Goal: Information Seeking & Learning: Understand process/instructions

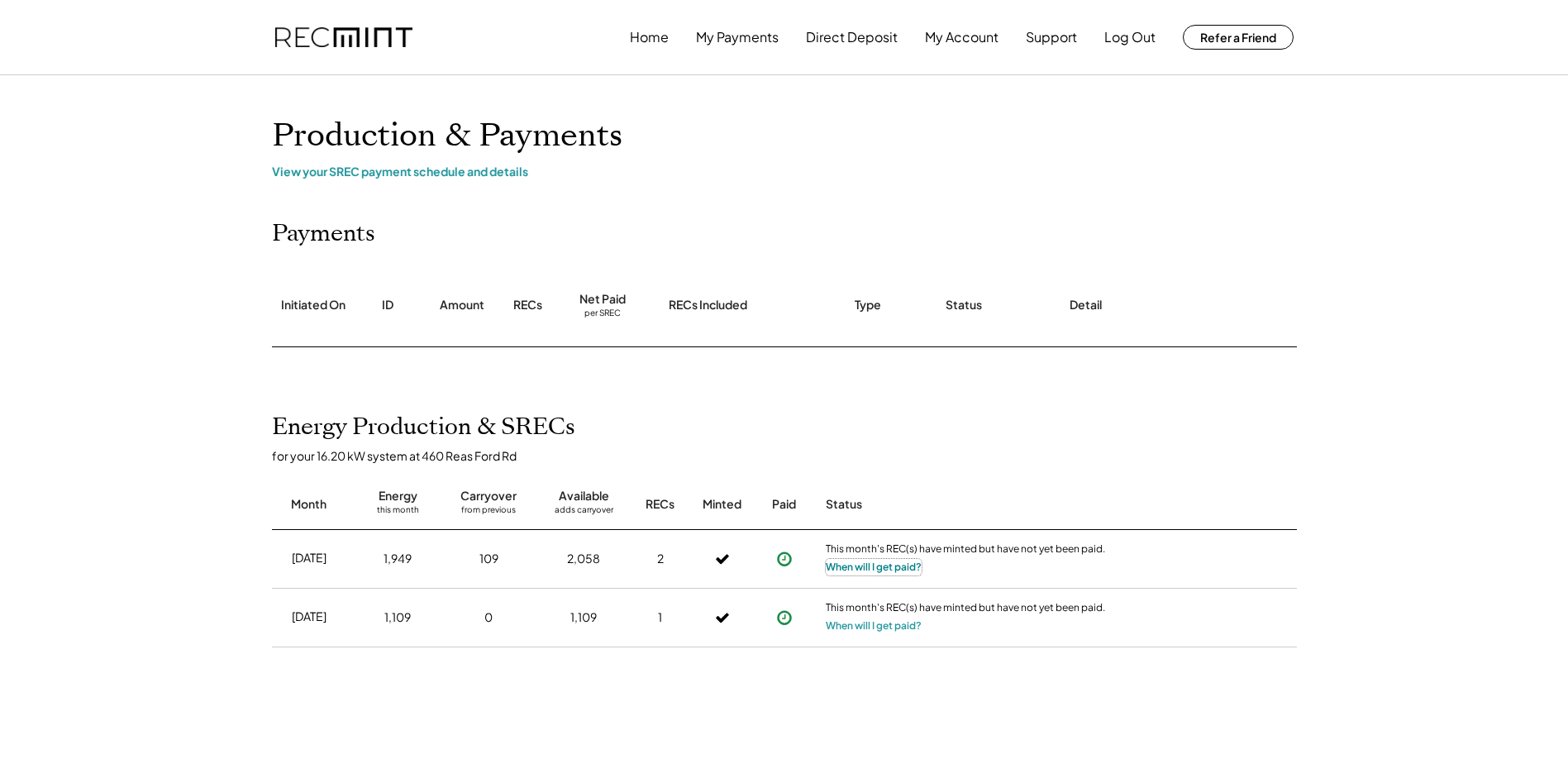
click at [866, 566] on button "When will I get paid?" at bounding box center [873, 567] width 96 height 17
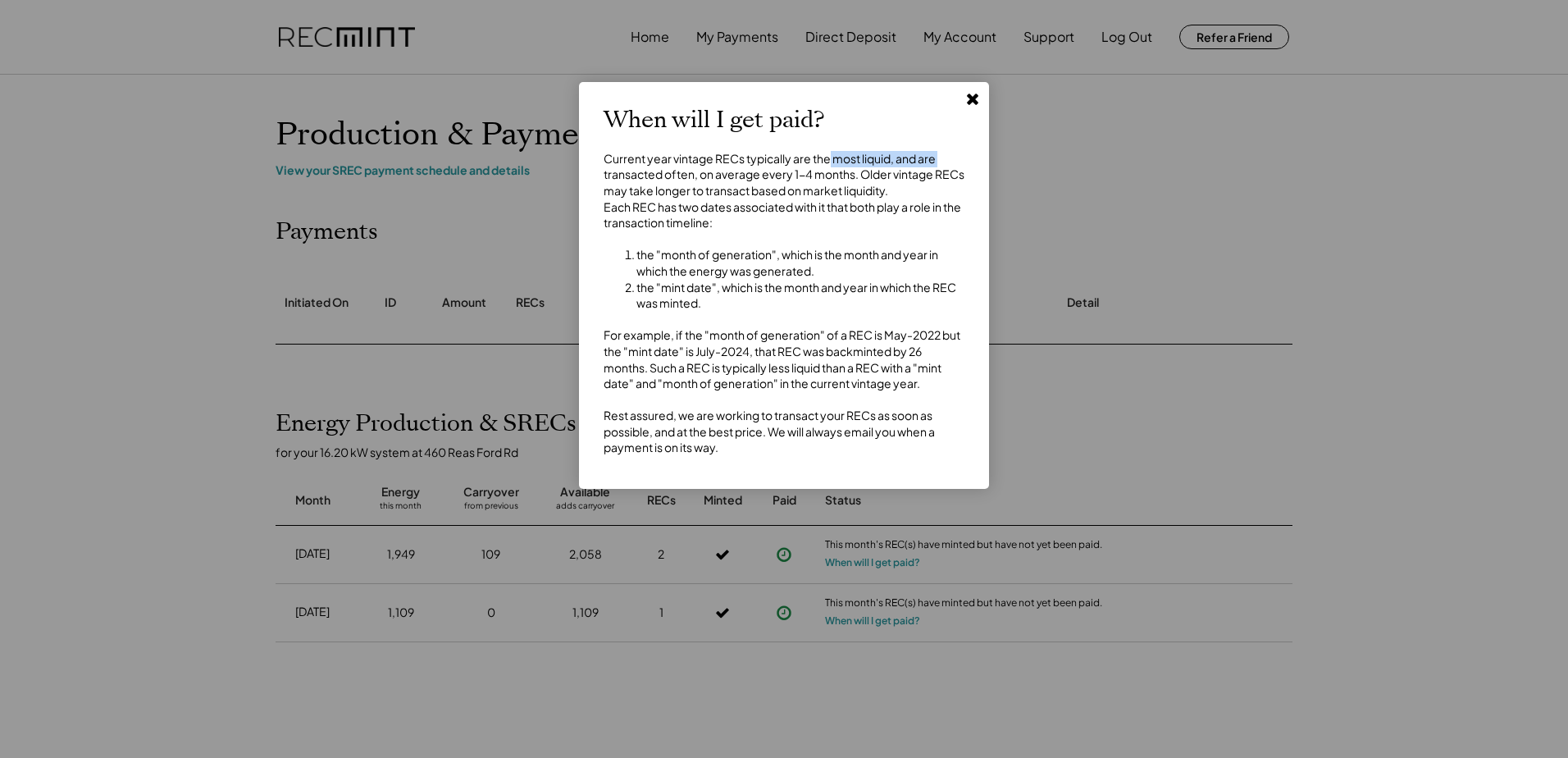
drag, startPoint x: 592, startPoint y: 169, endPoint x: 830, endPoint y: 159, distance: 238.2
click at [830, 159] on div "When will I get paid? Current year vintage RECs typically are the most liquid, …" at bounding box center [784, 285] width 410 height 407
click at [830, 159] on div "Current year vintage RECs typically are the most liquid, and are transacted oft…" at bounding box center [784, 303] width 361 height 305
drag, startPoint x: 619, startPoint y: 181, endPoint x: 809, endPoint y: 181, distance: 190.0
click at [809, 181] on div "Current year vintage RECs typically are the most liquid, and are transacted oft…" at bounding box center [784, 303] width 361 height 305
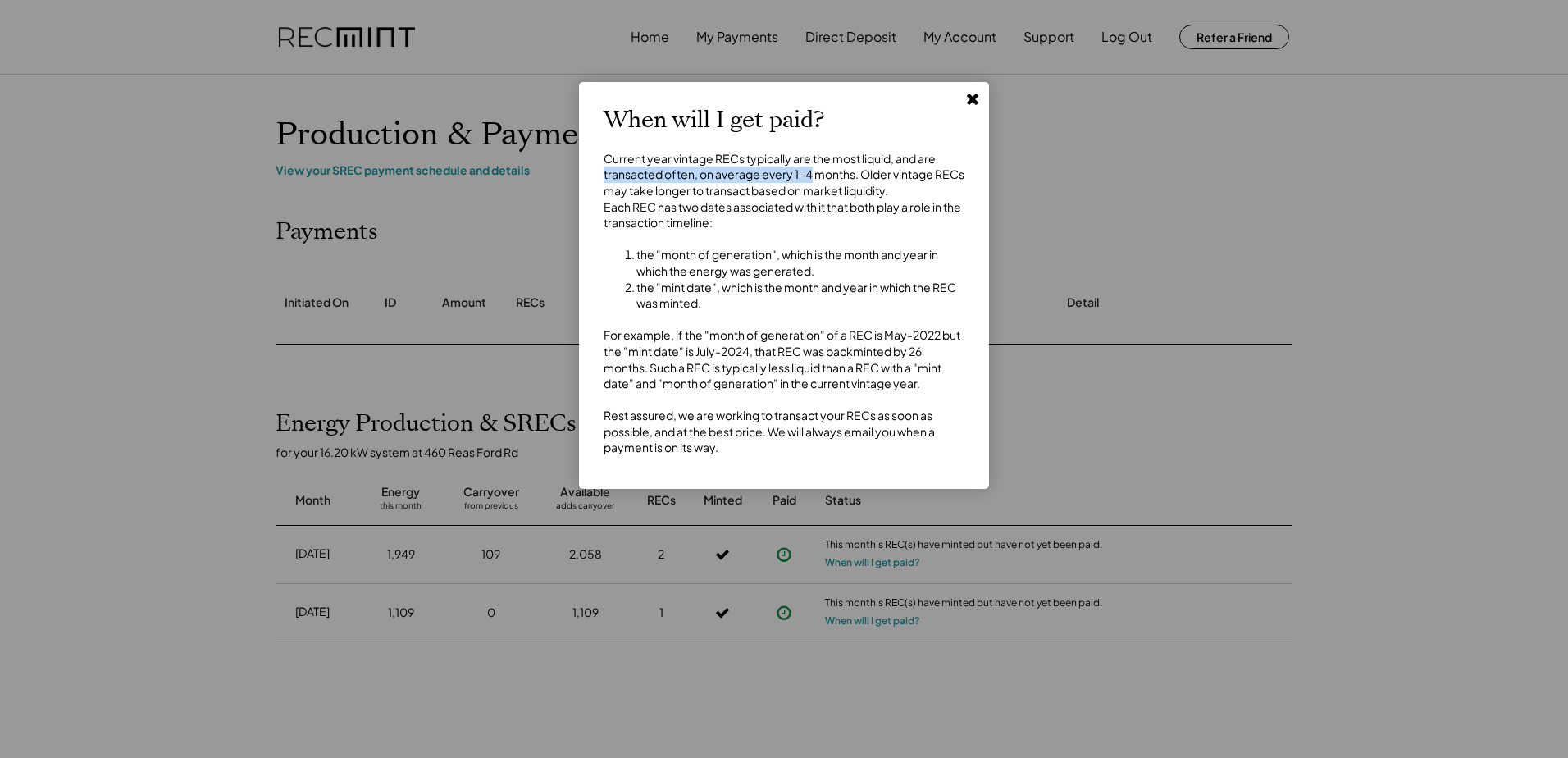
click at [809, 181] on div "Current year vintage RECs typically are the most liquid, and are transacted oft…" at bounding box center [784, 303] width 361 height 305
drag, startPoint x: 619, startPoint y: 157, endPoint x: 841, endPoint y: 163, distance: 222.1
click at [841, 163] on div "Current year vintage RECs typically are the most liquid, and are transacted oft…" at bounding box center [784, 303] width 361 height 305
drag, startPoint x: 841, startPoint y: 163, endPoint x: 814, endPoint y: 164, distance: 27.0
click at [841, 163] on div "Current year vintage RECs typically are the most liquid, and are transacted oft…" at bounding box center [784, 303] width 361 height 305
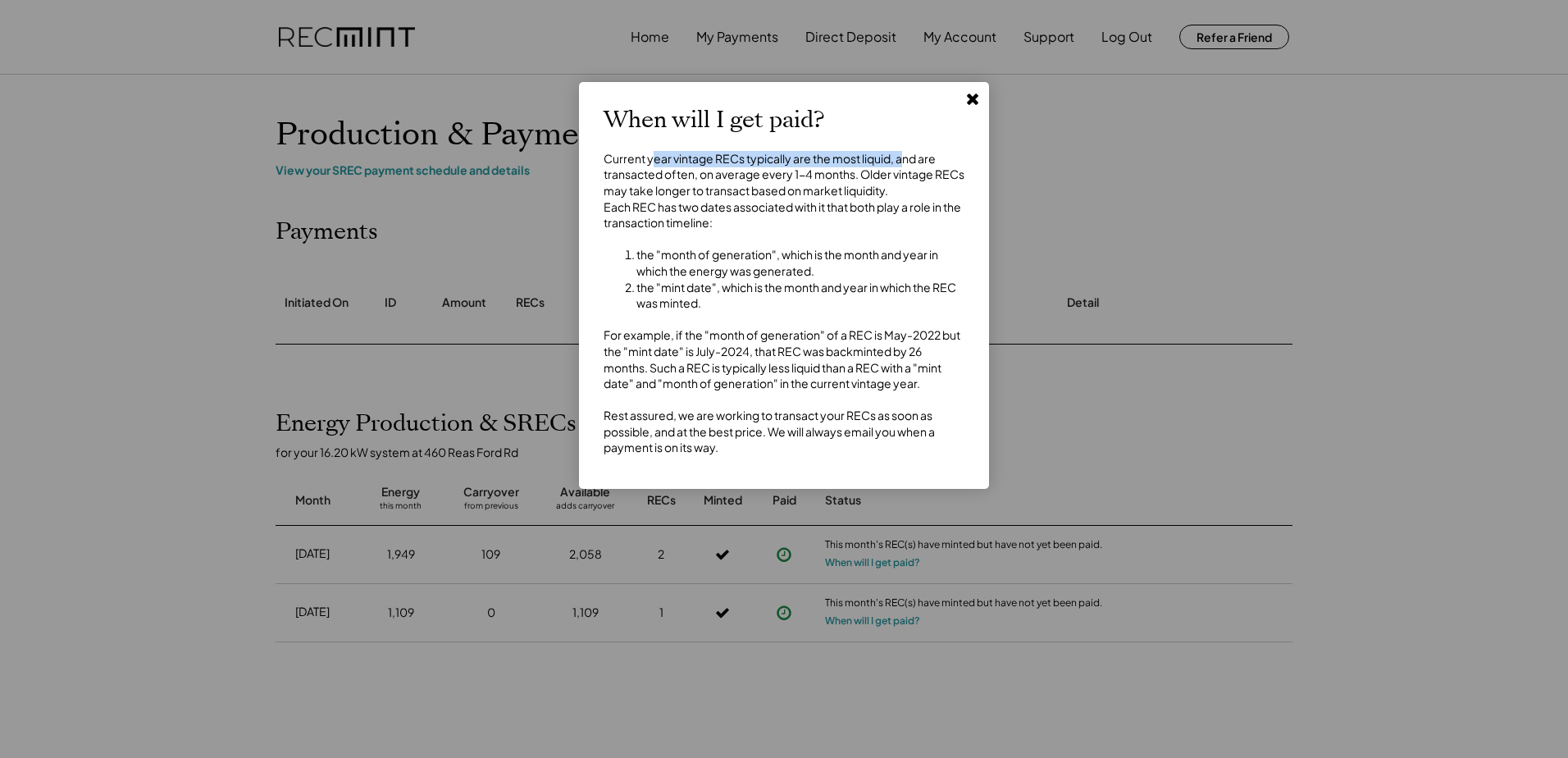
drag, startPoint x: 721, startPoint y: 161, endPoint x: 904, endPoint y: 164, distance: 183.0
click at [904, 164] on div "Current year vintage RECs typically are the most liquid, and are transacted oft…" at bounding box center [784, 303] width 361 height 305
drag, startPoint x: 633, startPoint y: 175, endPoint x: 851, endPoint y: 177, distance: 218.0
click at [851, 177] on div "Current year vintage RECs typically are the most liquid, and are transacted oft…" at bounding box center [784, 303] width 361 height 305
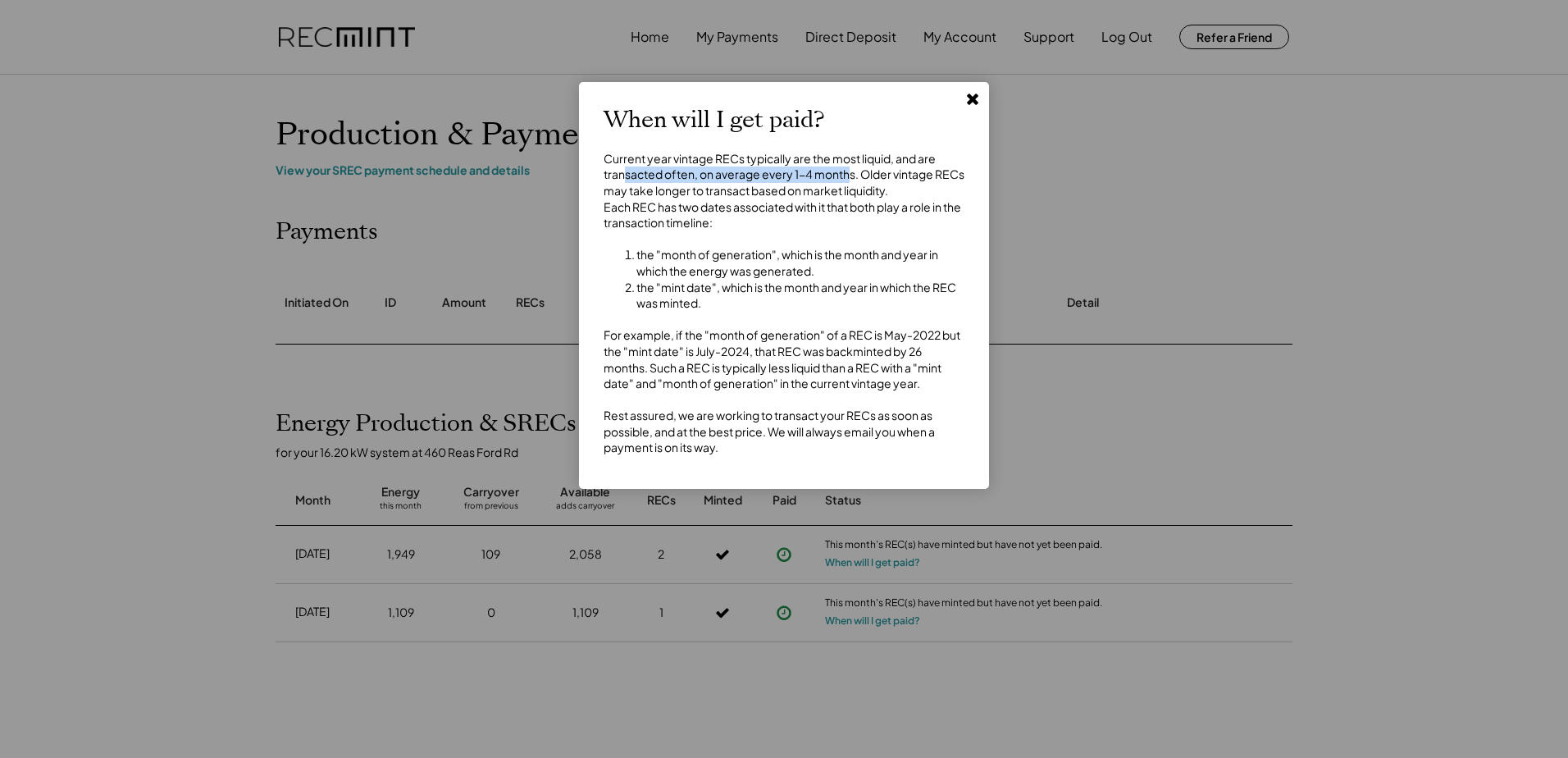
click at [851, 177] on div "Current year vintage RECs typically are the most liquid, and are transacted oft…" at bounding box center [784, 303] width 361 height 305
drag, startPoint x: 608, startPoint y: 192, endPoint x: 817, endPoint y: 189, distance: 209.0
click at [817, 189] on div "Current year vintage RECs typically are the most liquid, and are transacted oft…" at bounding box center [784, 303] width 361 height 305
drag, startPoint x: 648, startPoint y: 196, endPoint x: 868, endPoint y: 196, distance: 220.0
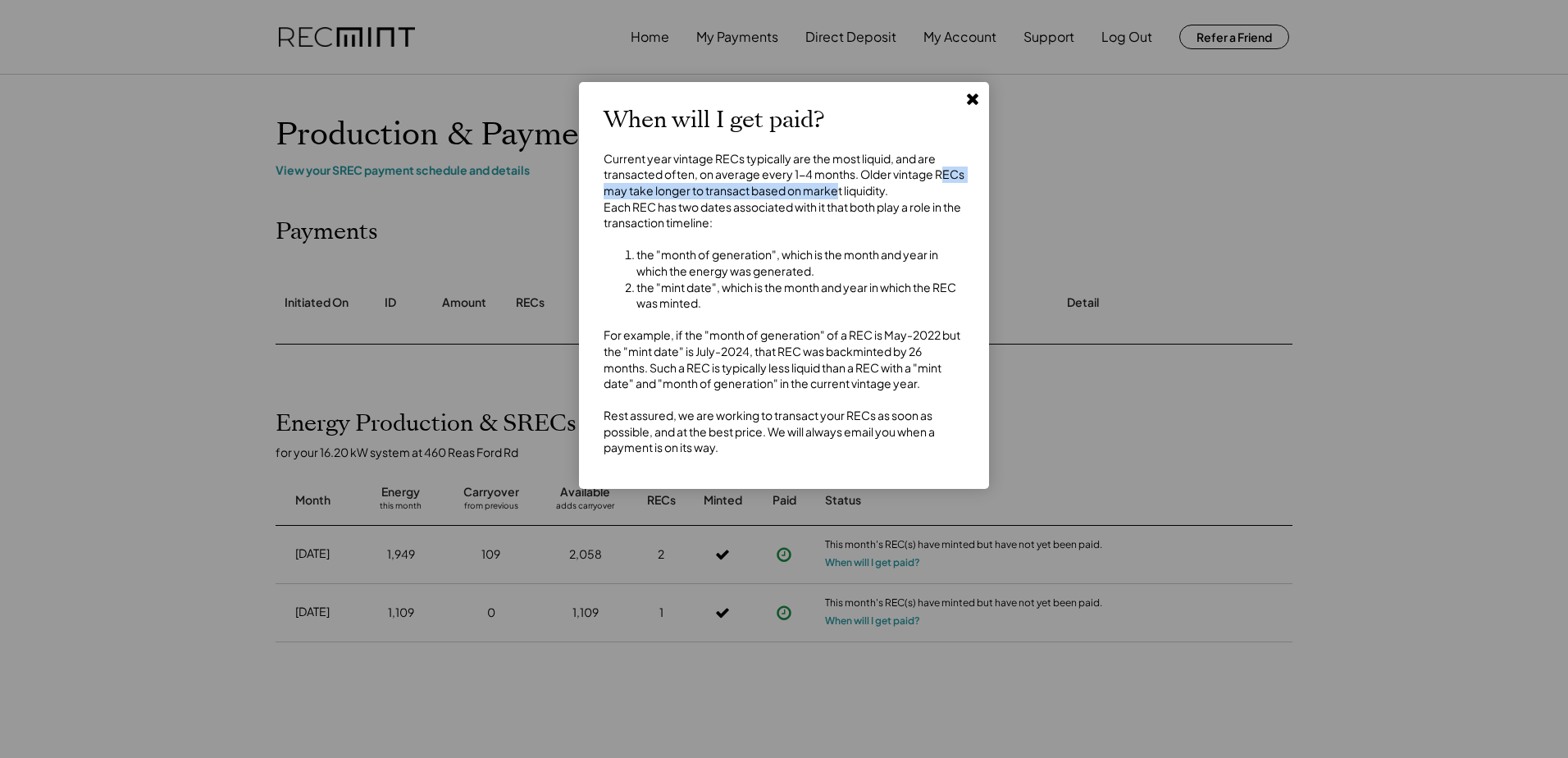
click at [868, 196] on div "Current year vintage RECs typically are the most liquid, and are transacted oft…" at bounding box center [784, 303] width 361 height 305
drag, startPoint x: 634, startPoint y: 192, endPoint x: 884, endPoint y: 194, distance: 250.0
click at [884, 194] on div "Current year vintage RECs typically are the most liquid, and are transacted oft…" at bounding box center [784, 303] width 361 height 305
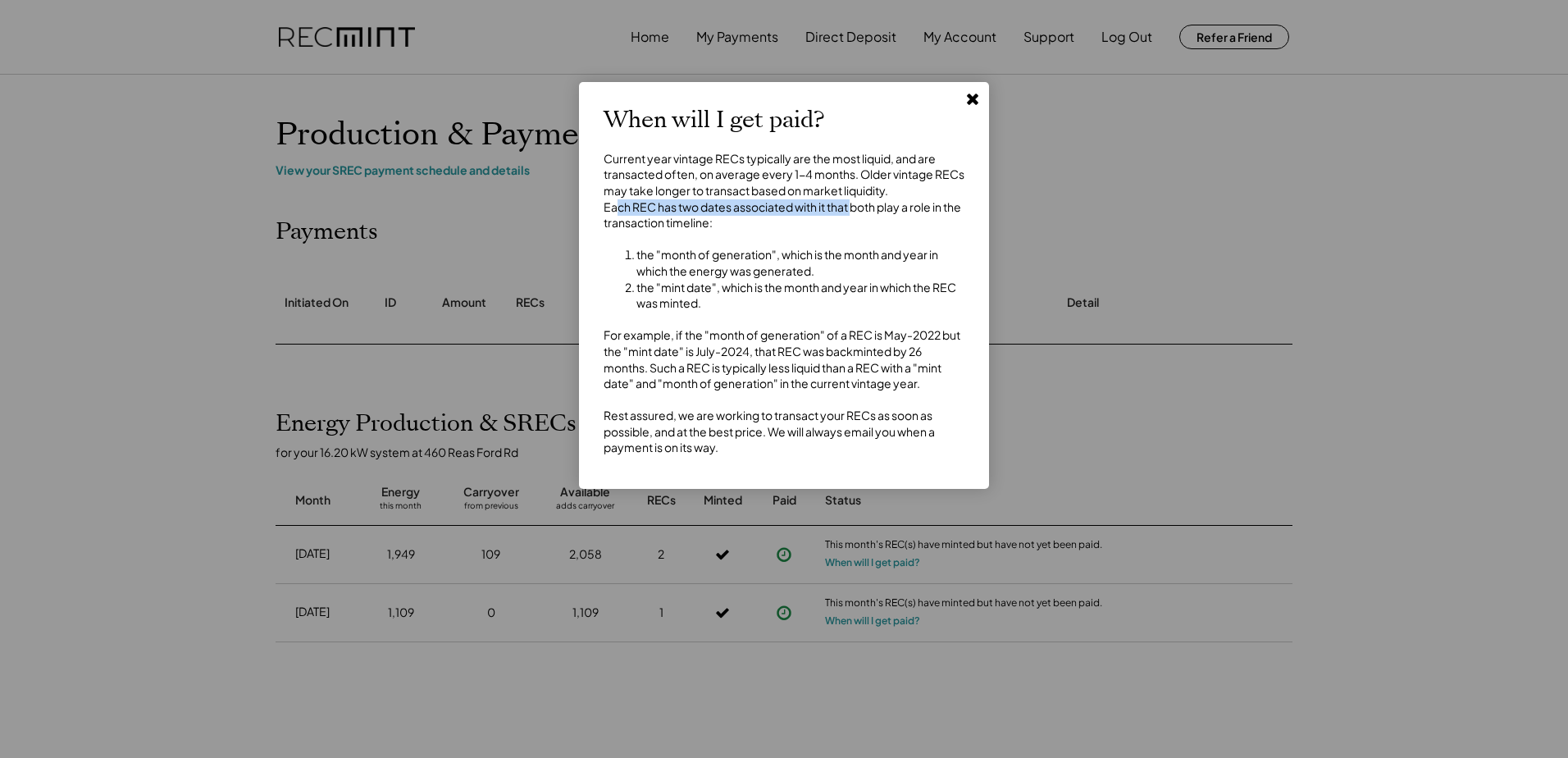
drag, startPoint x: 618, startPoint y: 224, endPoint x: 854, endPoint y: 227, distance: 236.0
click at [854, 227] on div "Current year vintage RECs typically are the most liquid, and are transacted oft…" at bounding box center [784, 303] width 361 height 305
drag, startPoint x: 654, startPoint y: 225, endPoint x: 873, endPoint y: 220, distance: 219.1
click at [873, 220] on div "Current year vintage RECs typically are the most liquid, and are transacted oft…" at bounding box center [784, 303] width 361 height 305
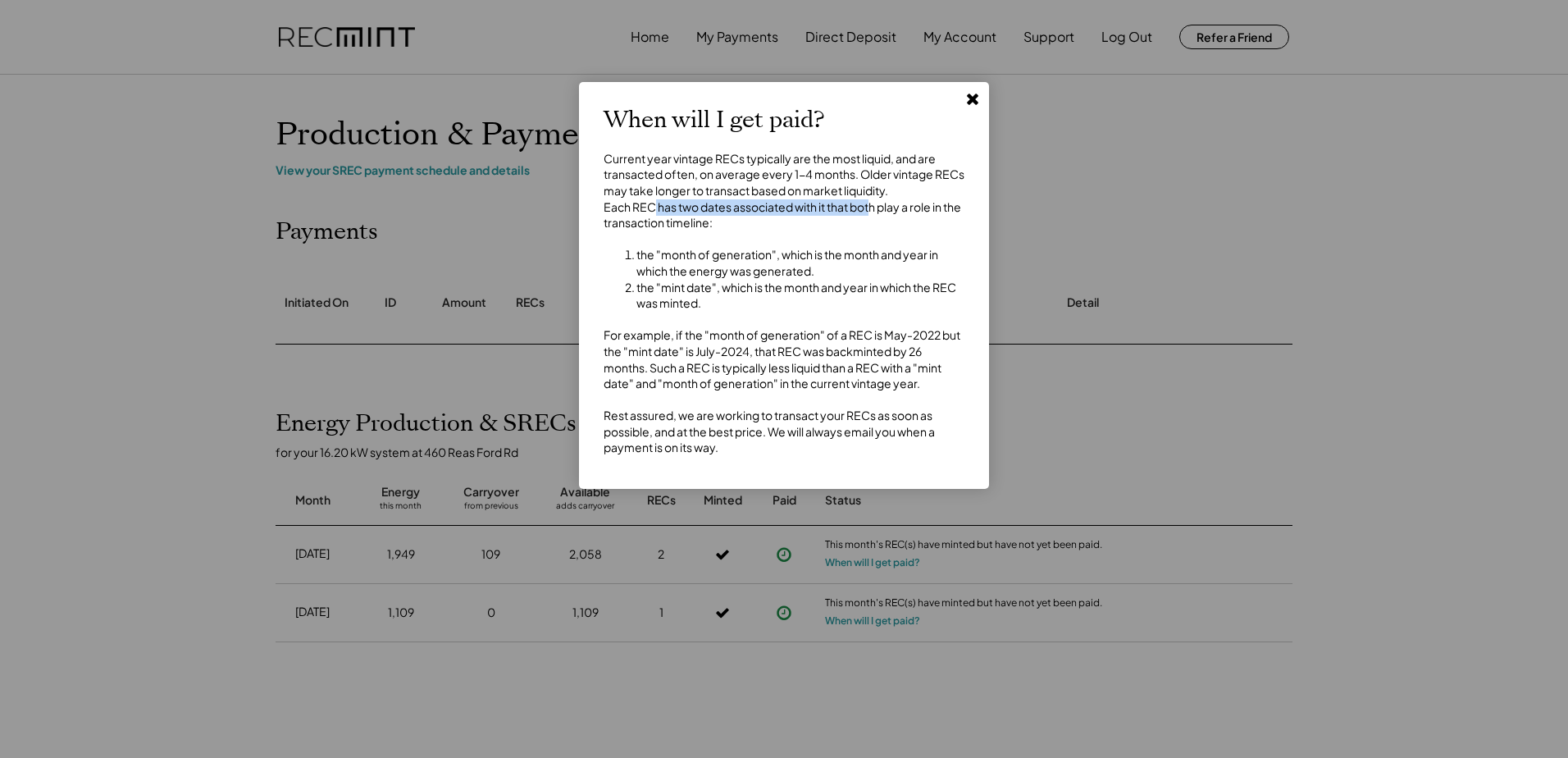
click at [873, 220] on div "Current year vintage RECs typically are the most liquid, and are transacted oft…" at bounding box center [784, 303] width 361 height 305
drag, startPoint x: 873, startPoint y: 220, endPoint x: 790, endPoint y: 226, distance: 83.2
drag, startPoint x: 790, startPoint y: 226, endPoint x: 671, endPoint y: 264, distance: 124.9
click at [671, 264] on li "the "month of generation", which is the month and year in which the energy was …" at bounding box center [801, 263] width 328 height 32
drag, startPoint x: 647, startPoint y: 269, endPoint x: 923, endPoint y: 276, distance: 276.1
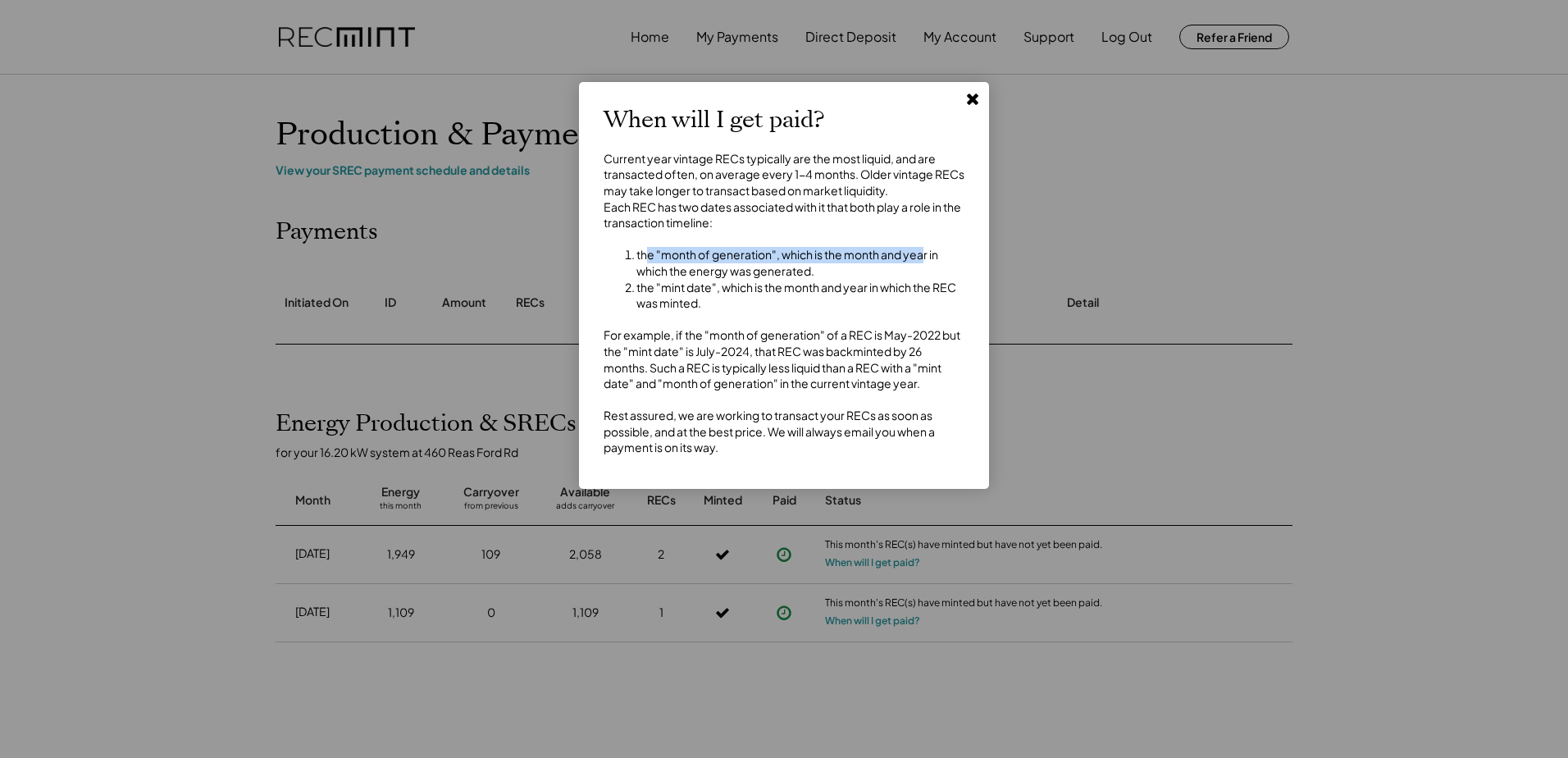
click at [923, 276] on li "the "month of generation", which is the month and year in which the energy was …" at bounding box center [801, 263] width 328 height 32
drag, startPoint x: 923, startPoint y: 276, endPoint x: 910, endPoint y: 276, distance: 13.0
click at [923, 276] on li "the "month of generation", which is the month and year in which the energy was …" at bounding box center [801, 263] width 328 height 32
drag, startPoint x: 633, startPoint y: 307, endPoint x: 872, endPoint y: 309, distance: 239.0
click at [869, 308] on li "the "mint date", which is the month and year in which the REC was minted." at bounding box center [801, 296] width 328 height 32
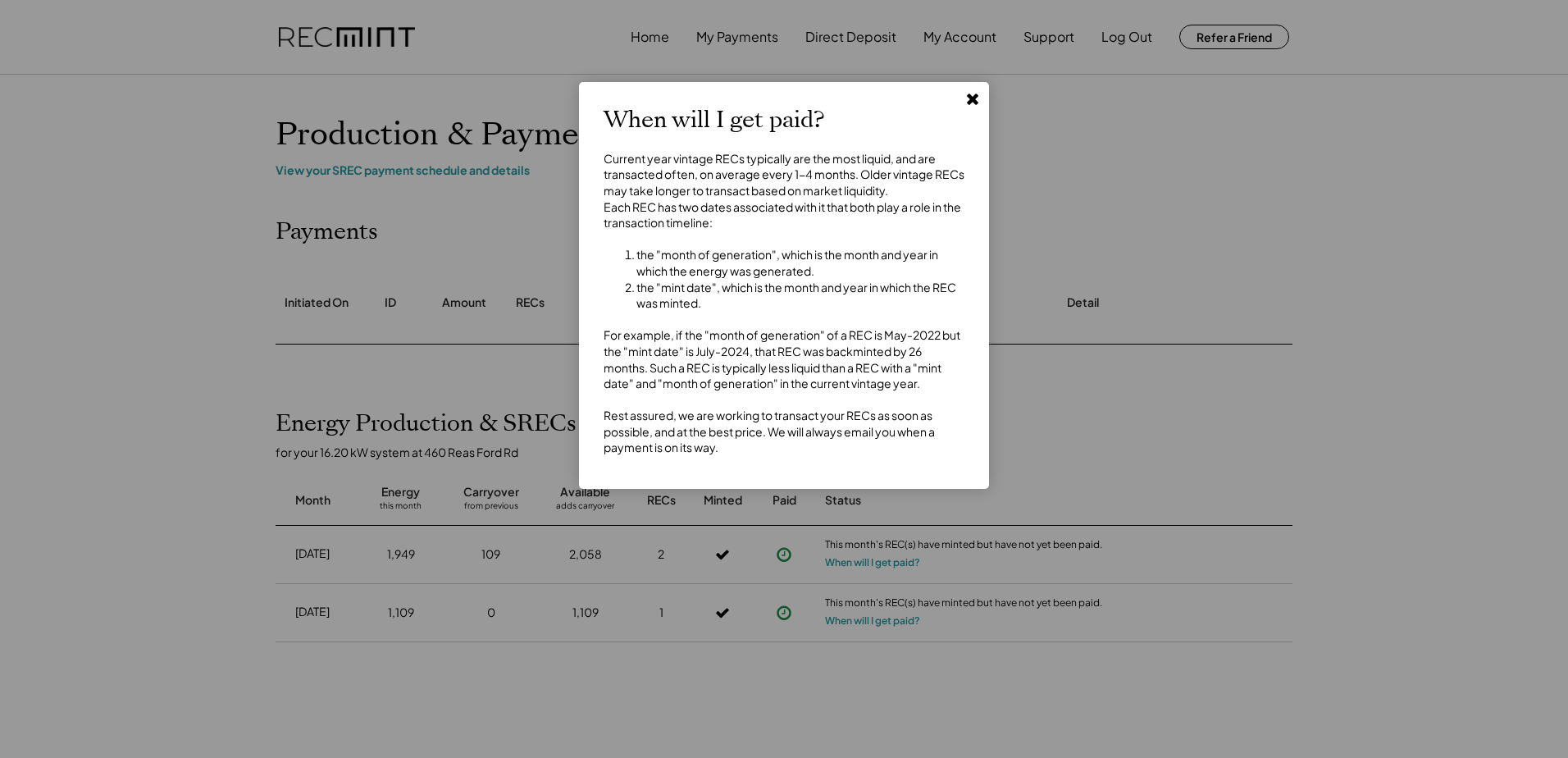
click at [872, 309] on li "the "mint date", which is the month and year in which the REC was minted." at bounding box center [801, 296] width 328 height 32
drag, startPoint x: 639, startPoint y: 301, endPoint x: 857, endPoint y: 303, distance: 218.0
click at [857, 303] on li "the "mint date", which is the month and year in which the REC was minted." at bounding box center [801, 296] width 328 height 32
drag, startPoint x: 614, startPoint y: 351, endPoint x: 899, endPoint y: 346, distance: 285.0
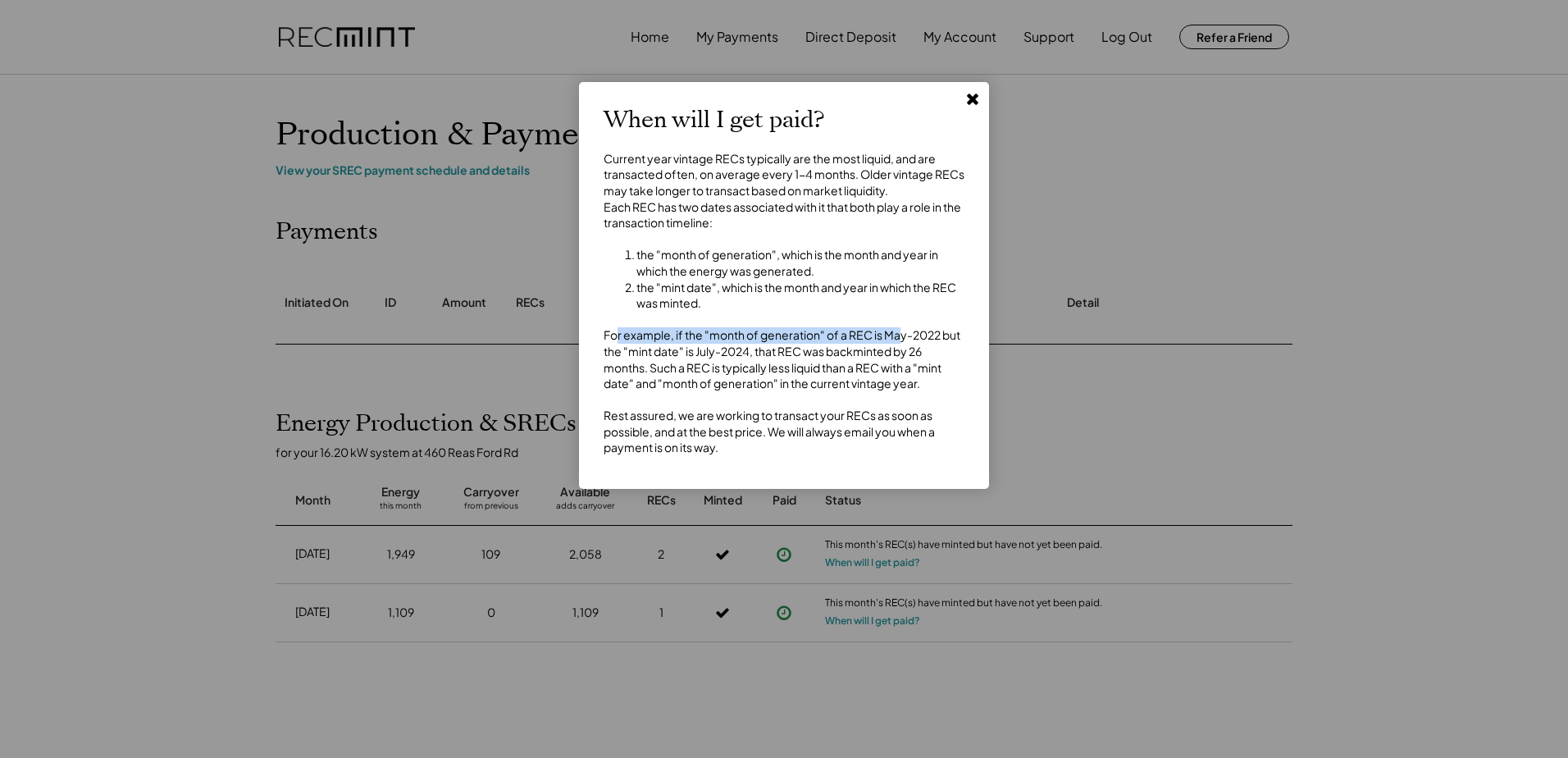
click at [899, 346] on div "Current year vintage RECs typically are the most liquid, and are transacted oft…" at bounding box center [784, 303] width 361 height 305
drag, startPoint x: 618, startPoint y: 367, endPoint x: 905, endPoint y: 373, distance: 287.1
click at [905, 373] on div "Current year vintage RECs typically are the most liquid, and are transacted oft…" at bounding box center [784, 303] width 361 height 305
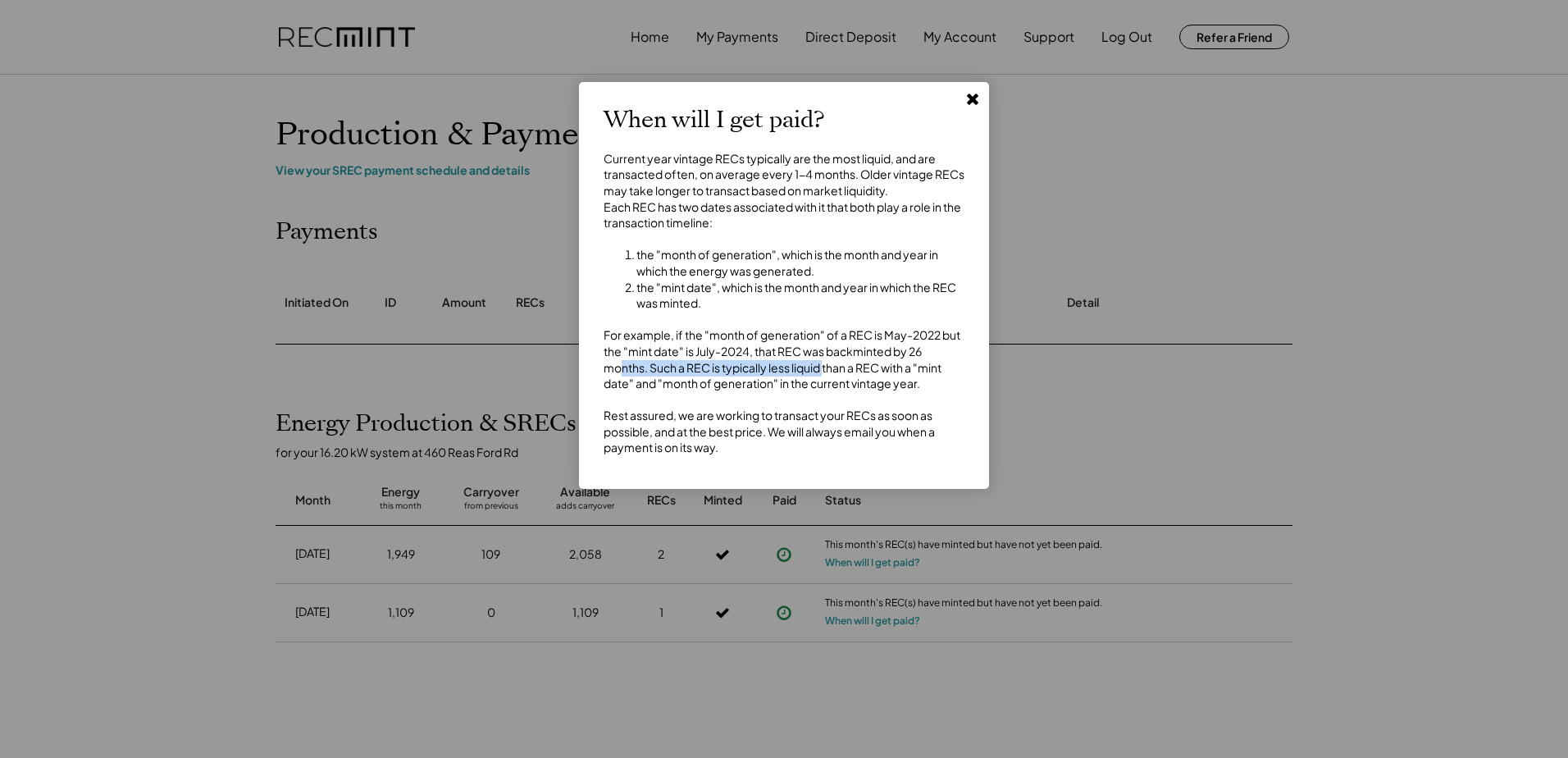
drag, startPoint x: 625, startPoint y: 387, endPoint x: 828, endPoint y: 388, distance: 203.0
click at [828, 388] on div "Current year vintage RECs typically are the most liquid, and are transacted oft…" at bounding box center [784, 303] width 361 height 305
drag, startPoint x: 809, startPoint y: 392, endPoint x: 959, endPoint y: 387, distance: 150.1
click at [959, 387] on div "Current year vintage RECs typically are the most liquid, and are transacted oft…" at bounding box center [784, 303] width 361 height 305
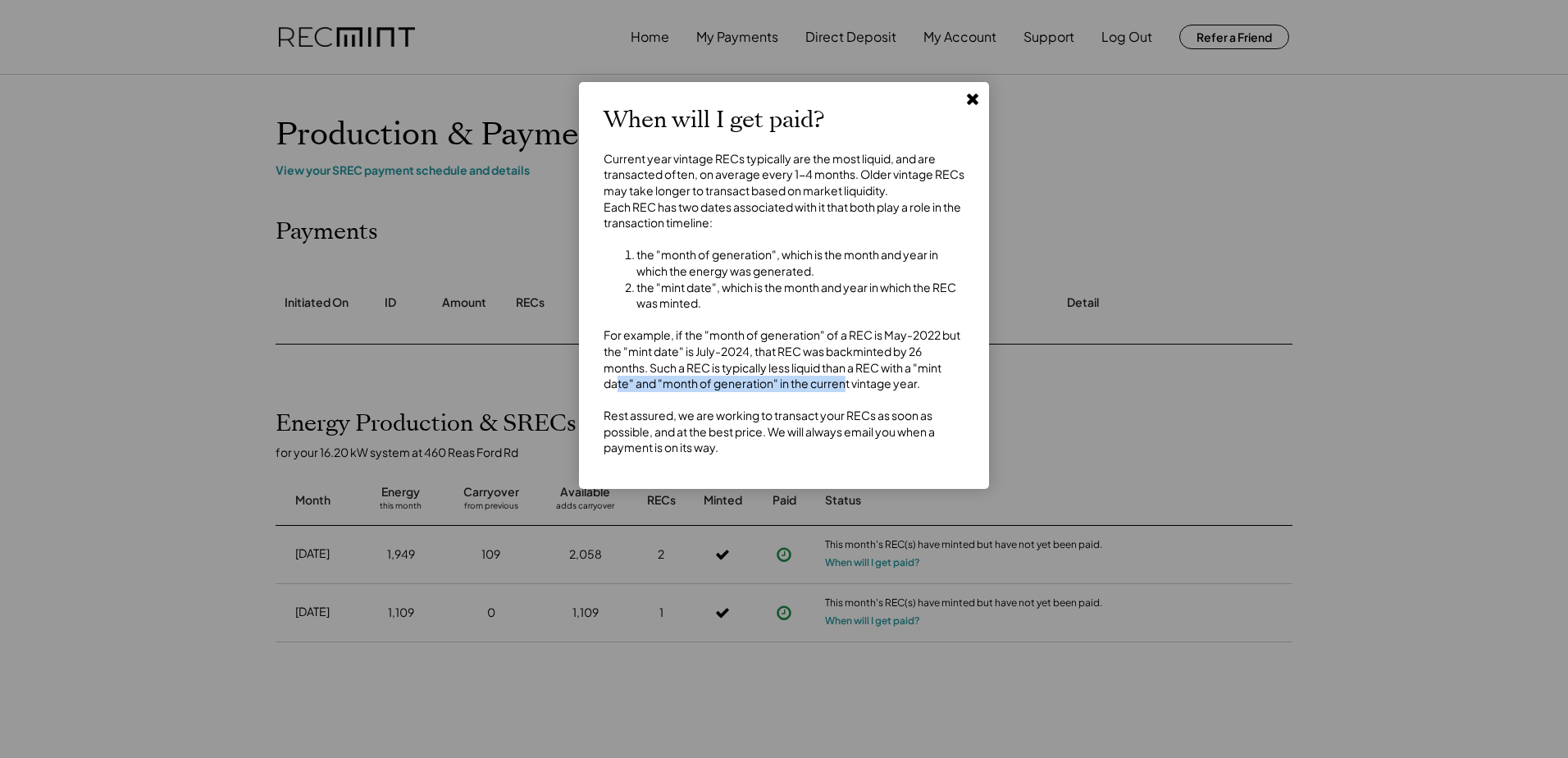
drag, startPoint x: 615, startPoint y: 402, endPoint x: 846, endPoint y: 401, distance: 231.0
click at [846, 401] on div "Current year vintage RECs typically are the most liquid, and are transacted oft…" at bounding box center [784, 303] width 361 height 305
drag, startPoint x: 603, startPoint y: 427, endPoint x: 856, endPoint y: 430, distance: 253.0
click at [856, 430] on div "When will I get paid? Current year vintage RECs typically are the most liquid, …" at bounding box center [784, 285] width 410 height 407
click at [714, 424] on div "Current year vintage RECs typically are the most liquid, and are transacted oft…" at bounding box center [784, 303] width 361 height 305
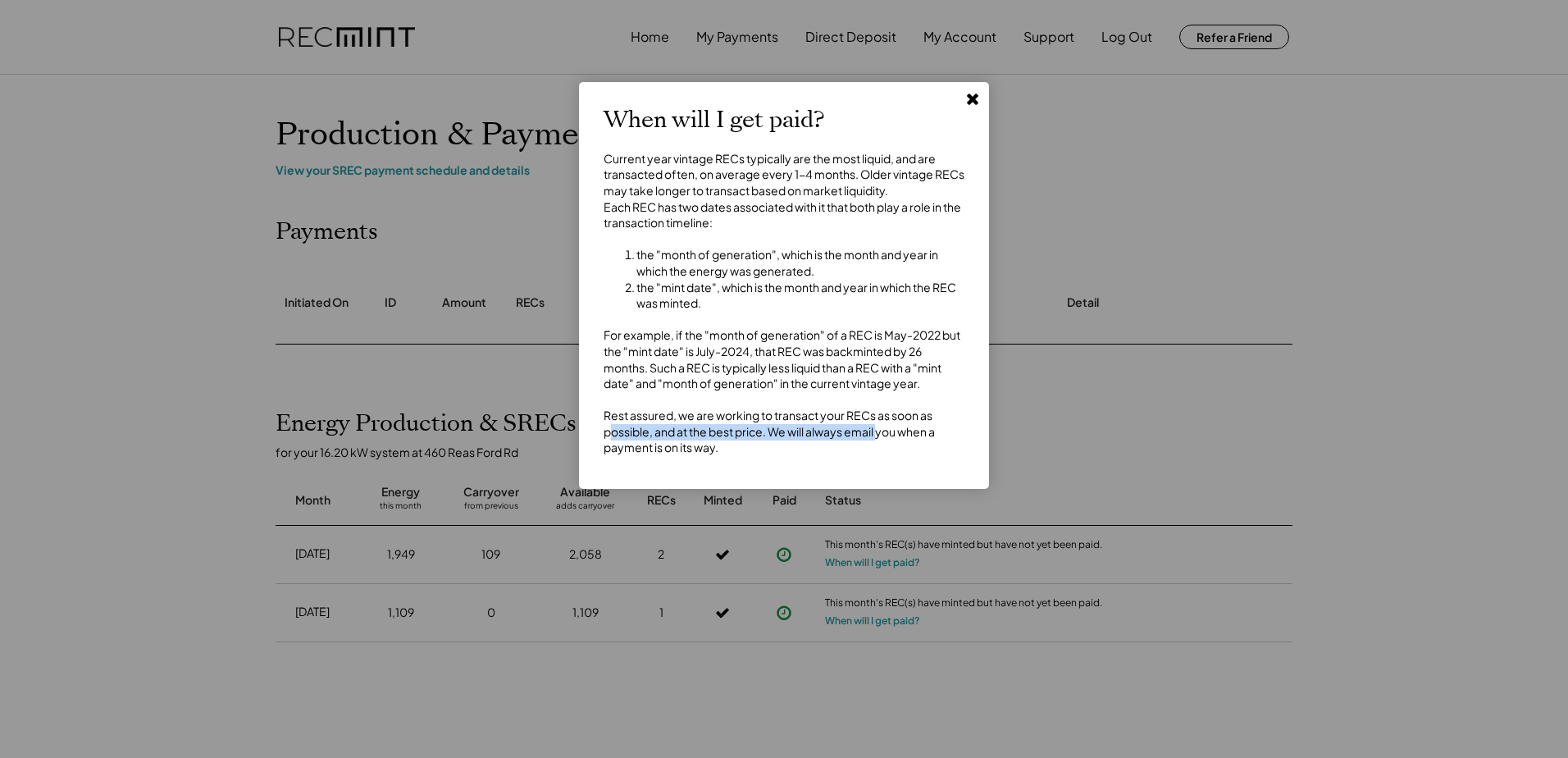
drag, startPoint x: 608, startPoint y: 447, endPoint x: 880, endPoint y: 455, distance: 272.1
click at [880, 455] on div "Current year vintage RECs typically are the most liquid, and are transacted oft…" at bounding box center [784, 303] width 361 height 305
drag, startPoint x: 646, startPoint y: 447, endPoint x: 820, endPoint y: 469, distance: 175.4
click at [820, 456] on div "Current year vintage RECs typically are the most liquid, and are transacted oft…" at bounding box center [784, 303] width 361 height 305
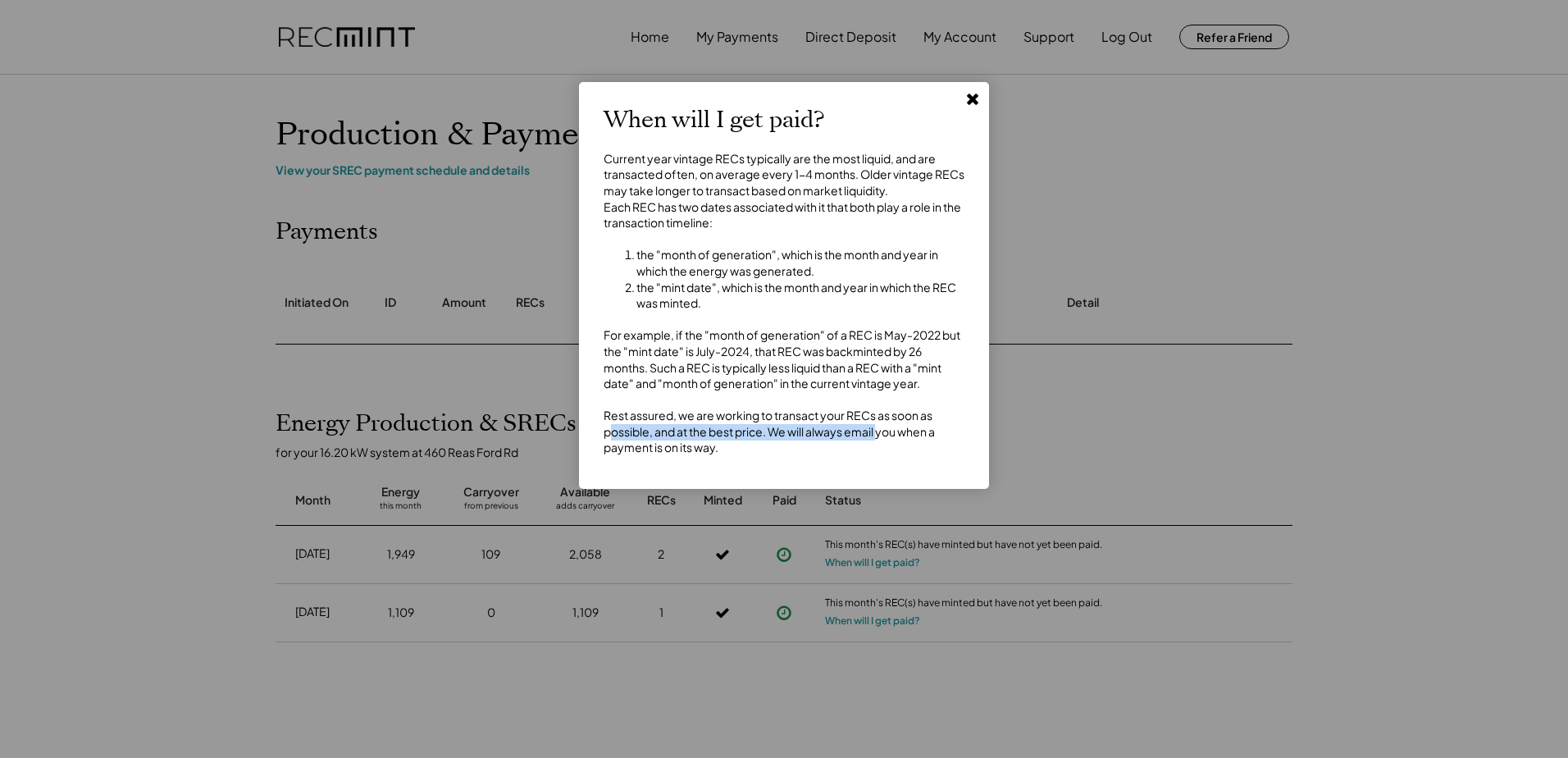
drag, startPoint x: 820, startPoint y: 469, endPoint x: 838, endPoint y: 408, distance: 63.6
click at [820, 456] on div "Current year vintage RECs typically are the most liquid, and are transacted oft…" at bounding box center [784, 303] width 361 height 305
click at [976, 99] on use at bounding box center [972, 99] width 11 height 11
